Goal: Task Accomplishment & Management: Manage account settings

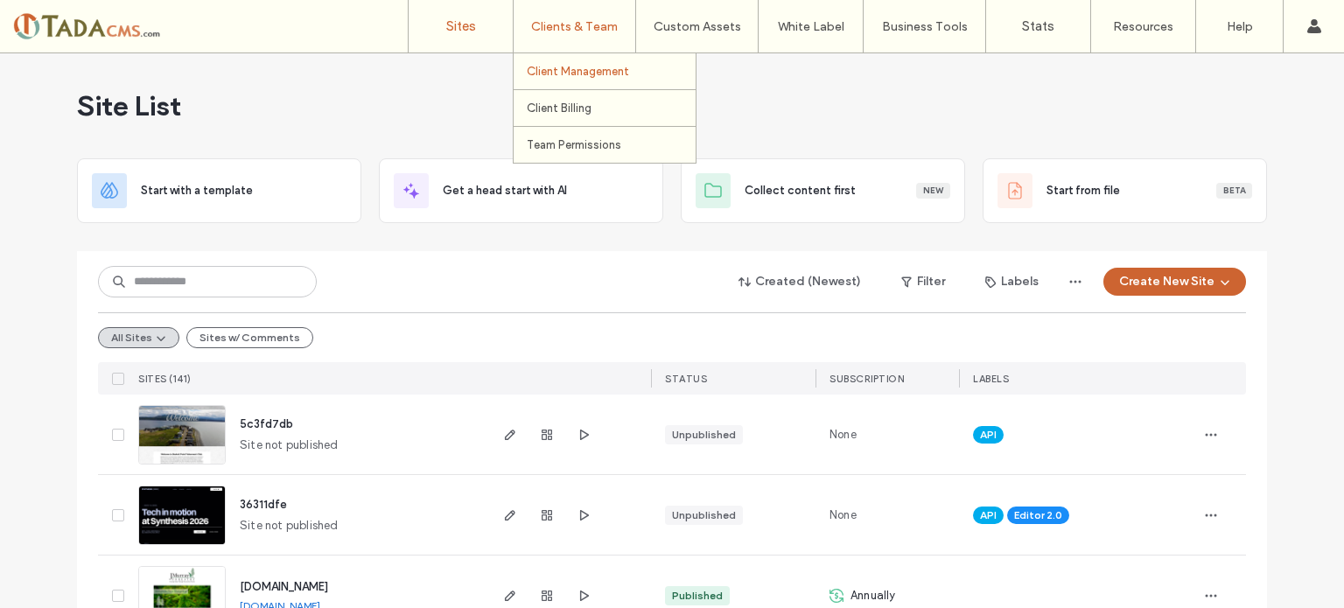
click at [573, 73] on label "Client Management" at bounding box center [578, 71] width 102 height 13
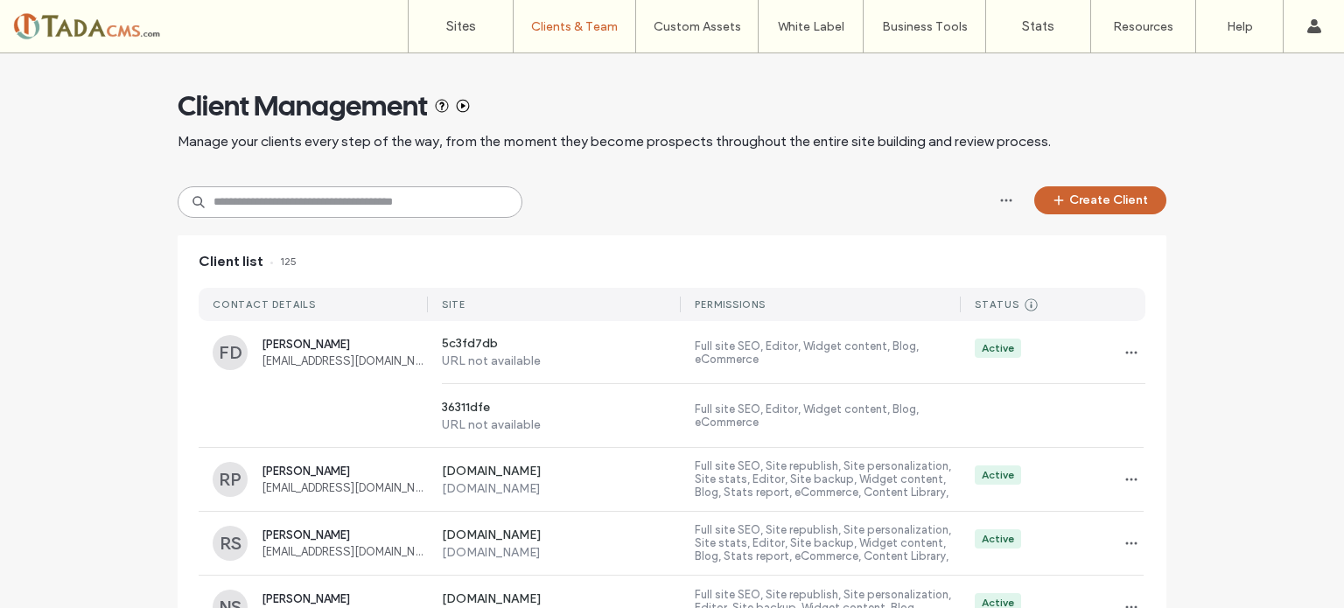
click at [309, 207] on input at bounding box center [350, 201] width 345 height 31
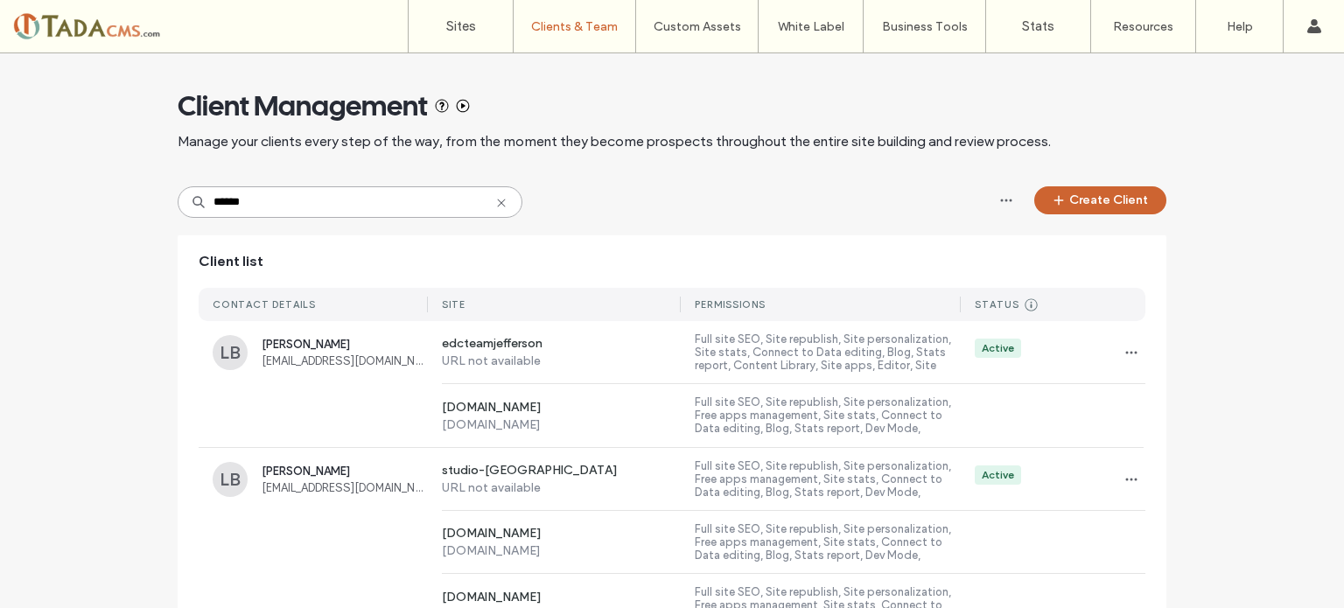
type input "******"
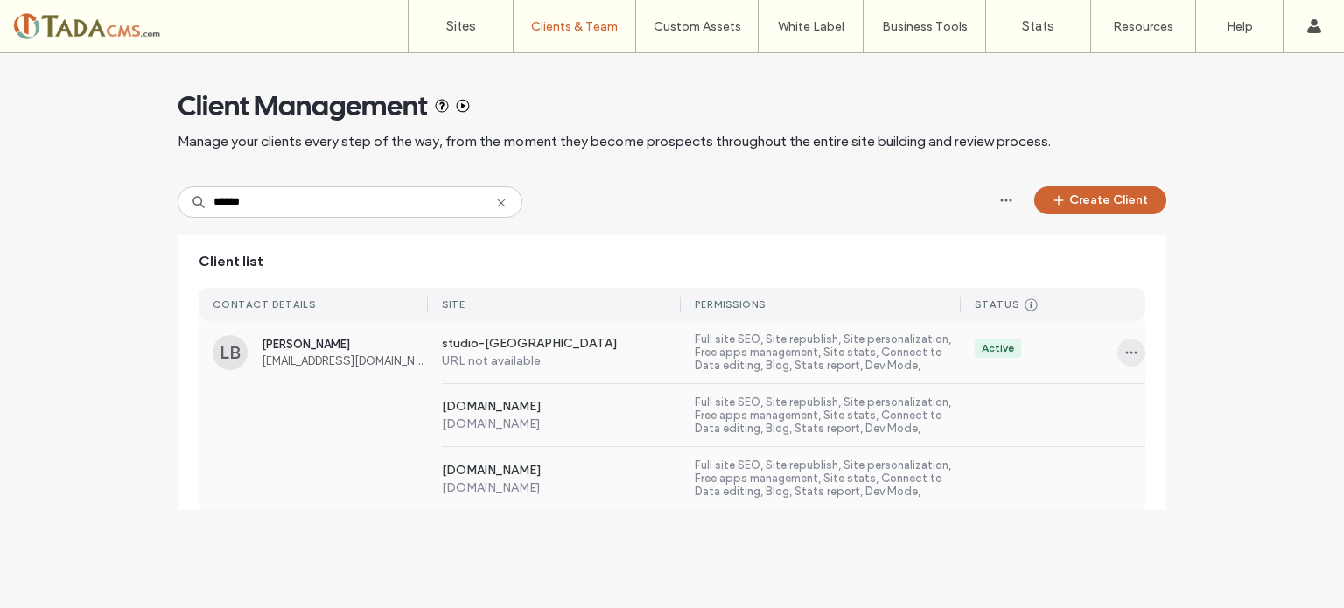
click at [1124, 353] on icon "button" at bounding box center [1131, 353] width 14 height 14
click at [304, 345] on span "[PERSON_NAME]" at bounding box center [345, 344] width 166 height 13
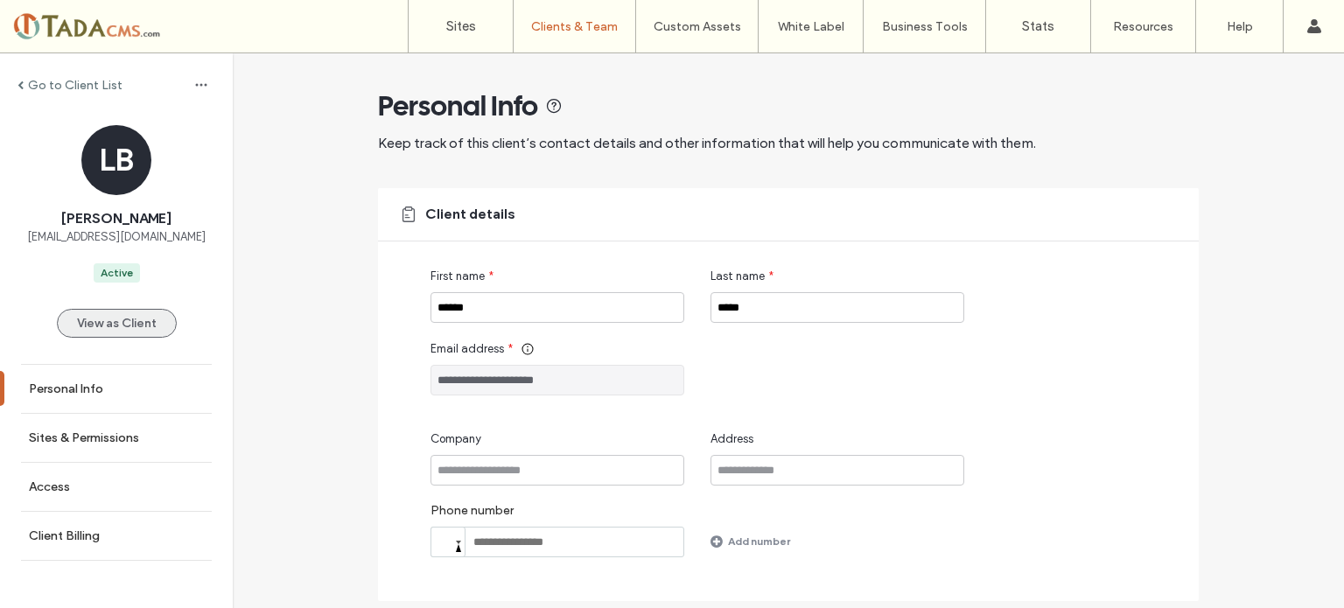
click at [141, 319] on button "View as Client" at bounding box center [117, 323] width 120 height 29
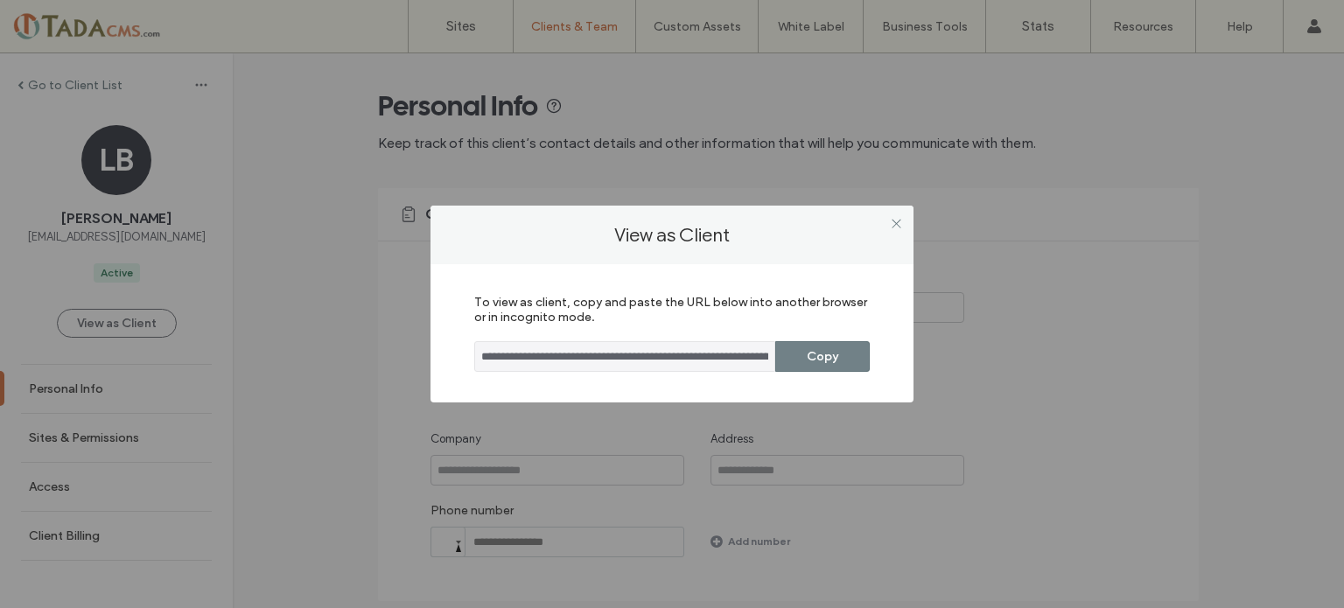
click at [849, 358] on button "Copy" at bounding box center [822, 356] width 94 height 31
click at [897, 222] on icon at bounding box center [896, 223] width 13 height 13
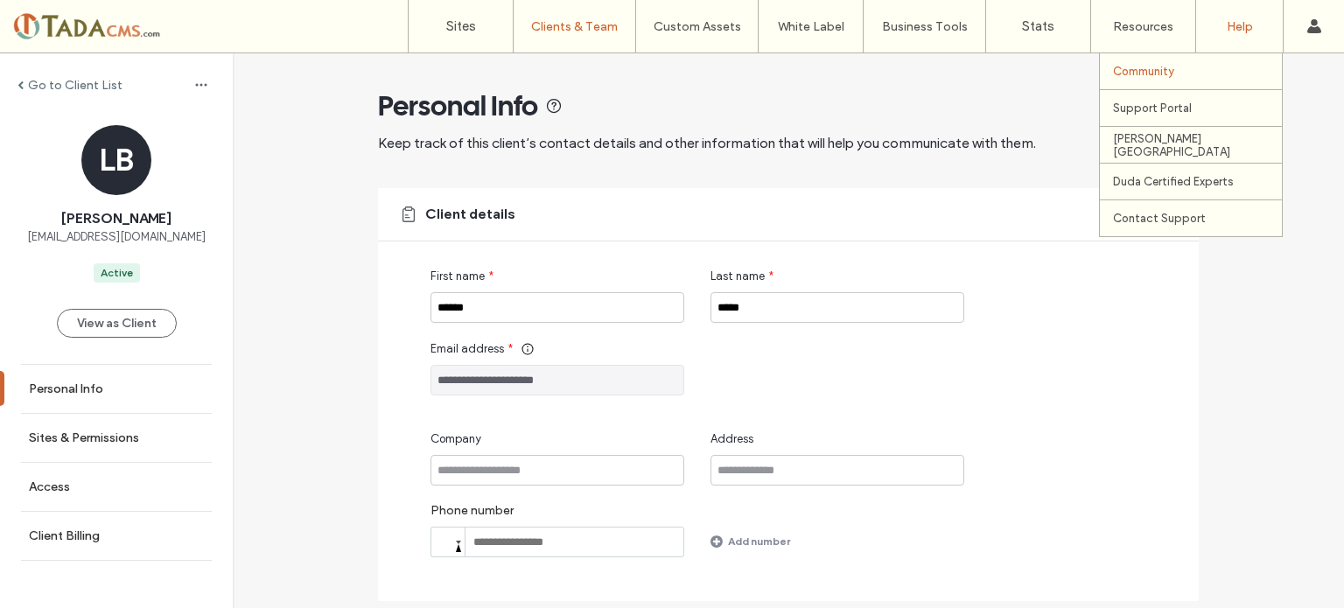
click at [1143, 79] on div "Community" at bounding box center [1197, 71] width 169 height 36
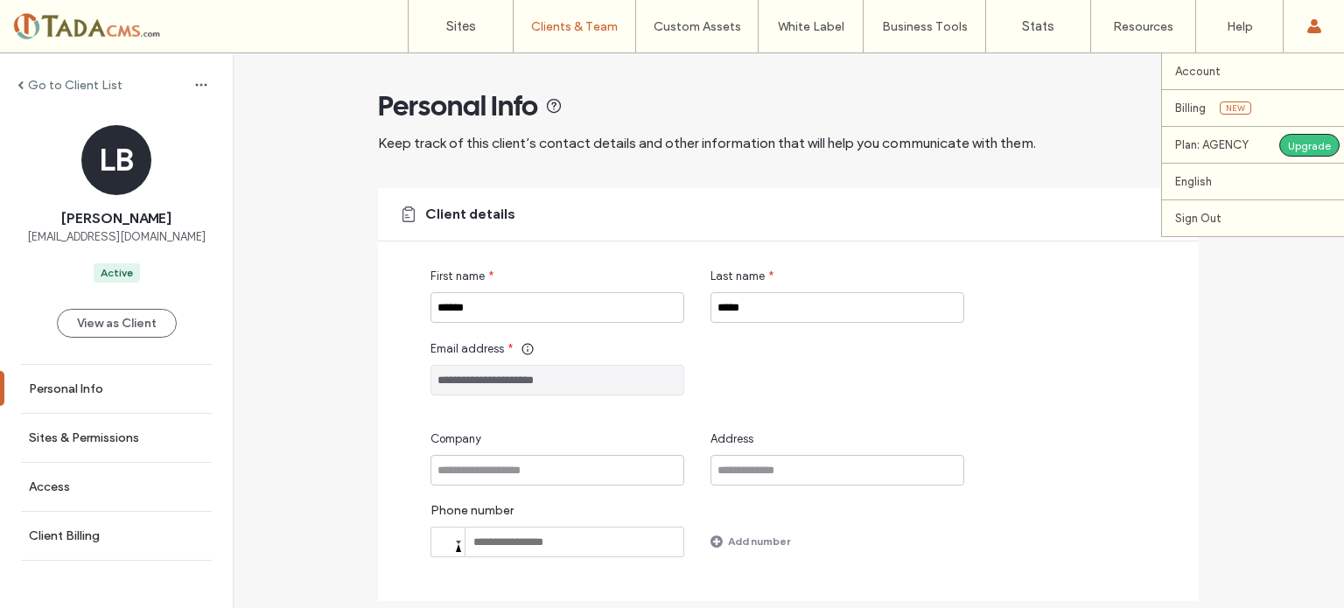
click at [1312, 24] on use at bounding box center [1313, 26] width 14 height 14
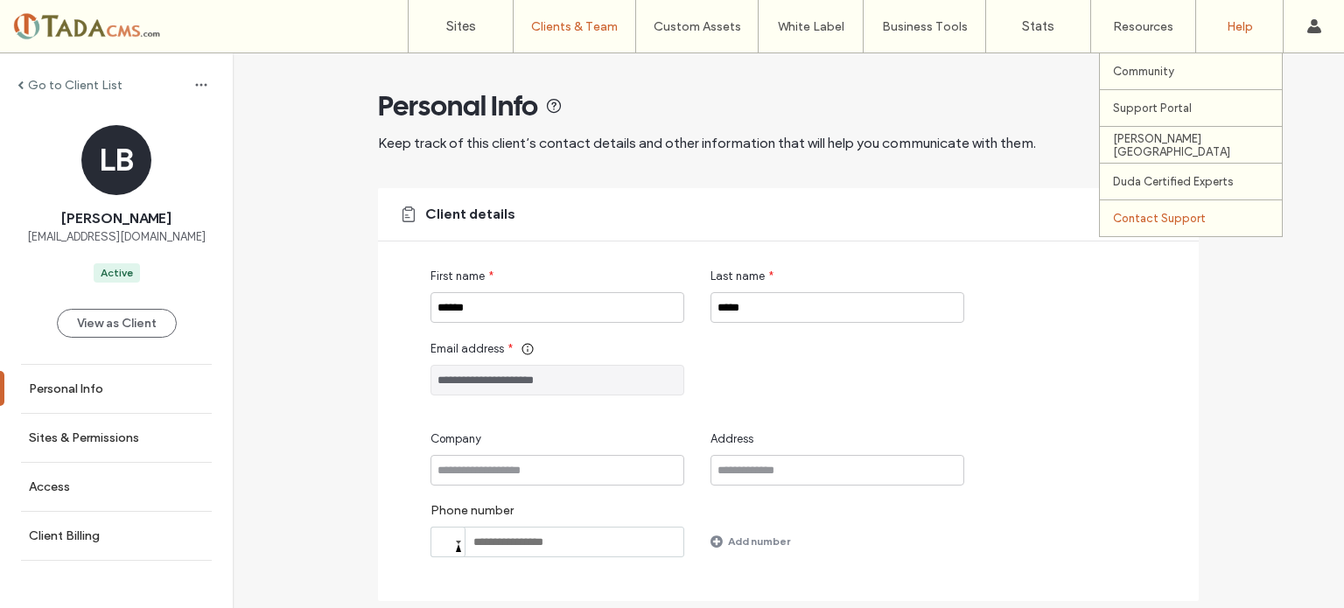
click at [1193, 216] on label "Contact Support" at bounding box center [1159, 218] width 93 height 13
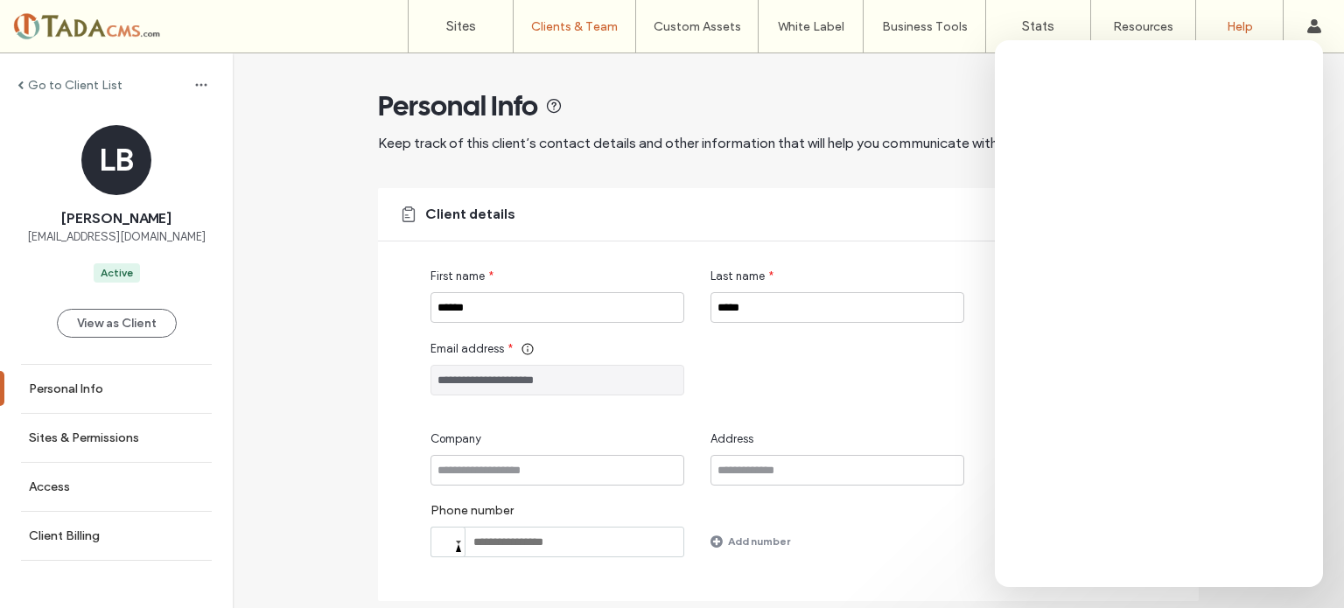
click at [1236, 24] on label "Help" at bounding box center [1239, 26] width 26 height 15
click at [1230, 24] on label "Help" at bounding box center [1239, 26] width 26 height 15
click at [137, 328] on button "View as Client" at bounding box center [117, 323] width 120 height 29
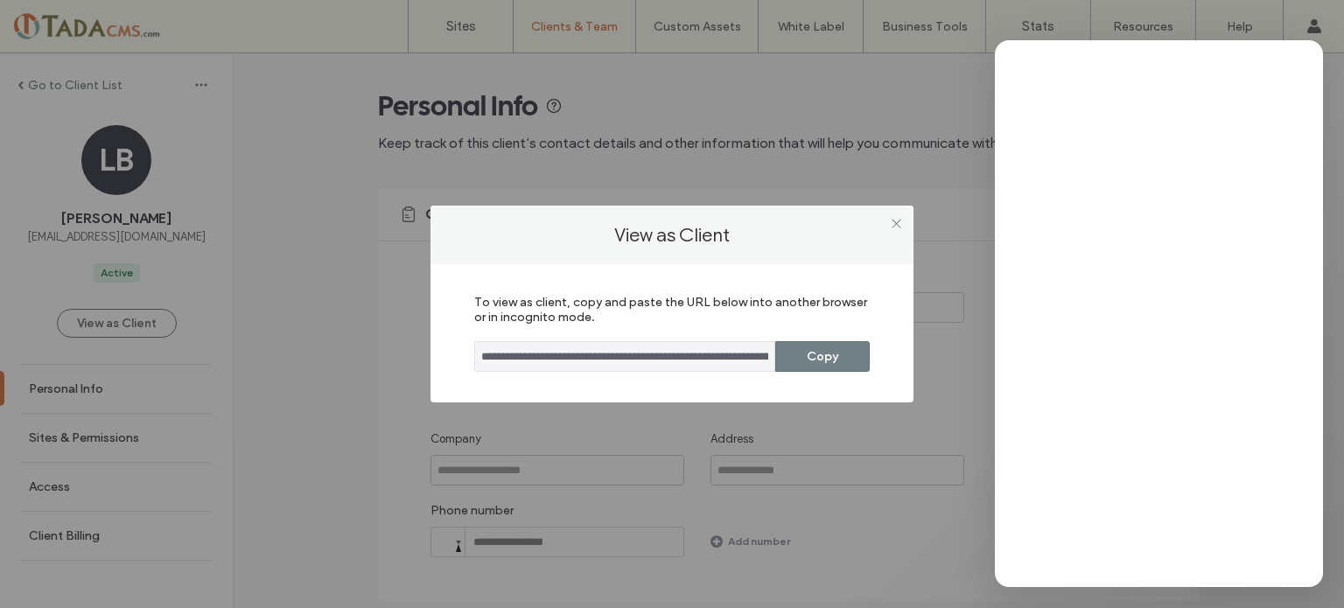
click at [842, 358] on button "Copy" at bounding box center [822, 356] width 94 height 31
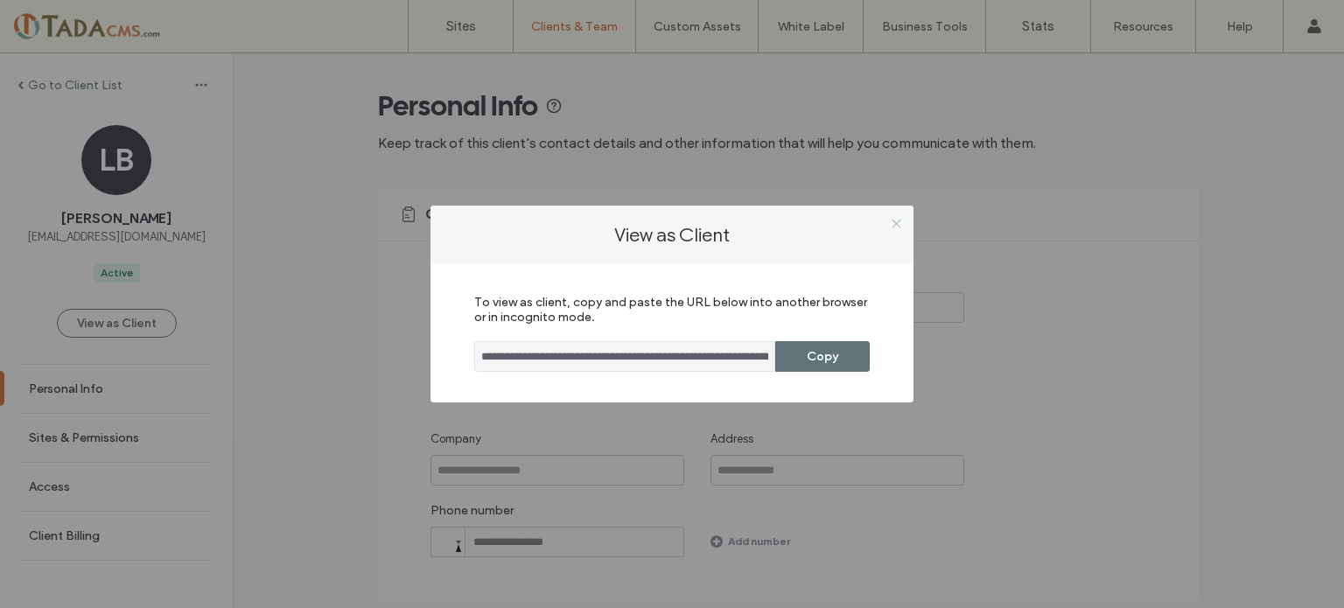
click at [897, 220] on icon at bounding box center [896, 223] width 13 height 13
